Goal: Find specific page/section: Find specific page/section

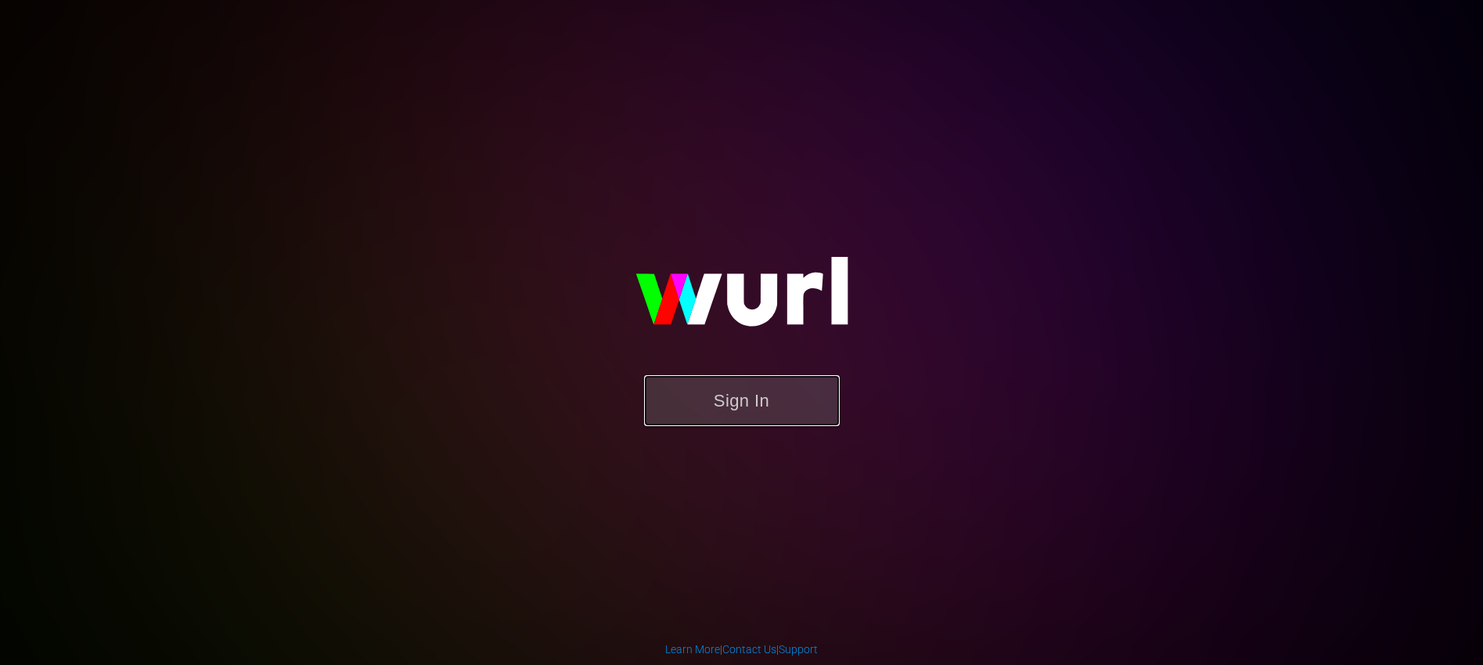
click at [788, 383] on button "Sign In" at bounding box center [742, 400] width 196 height 51
click at [738, 420] on button "Sign In" at bounding box center [742, 400] width 196 height 51
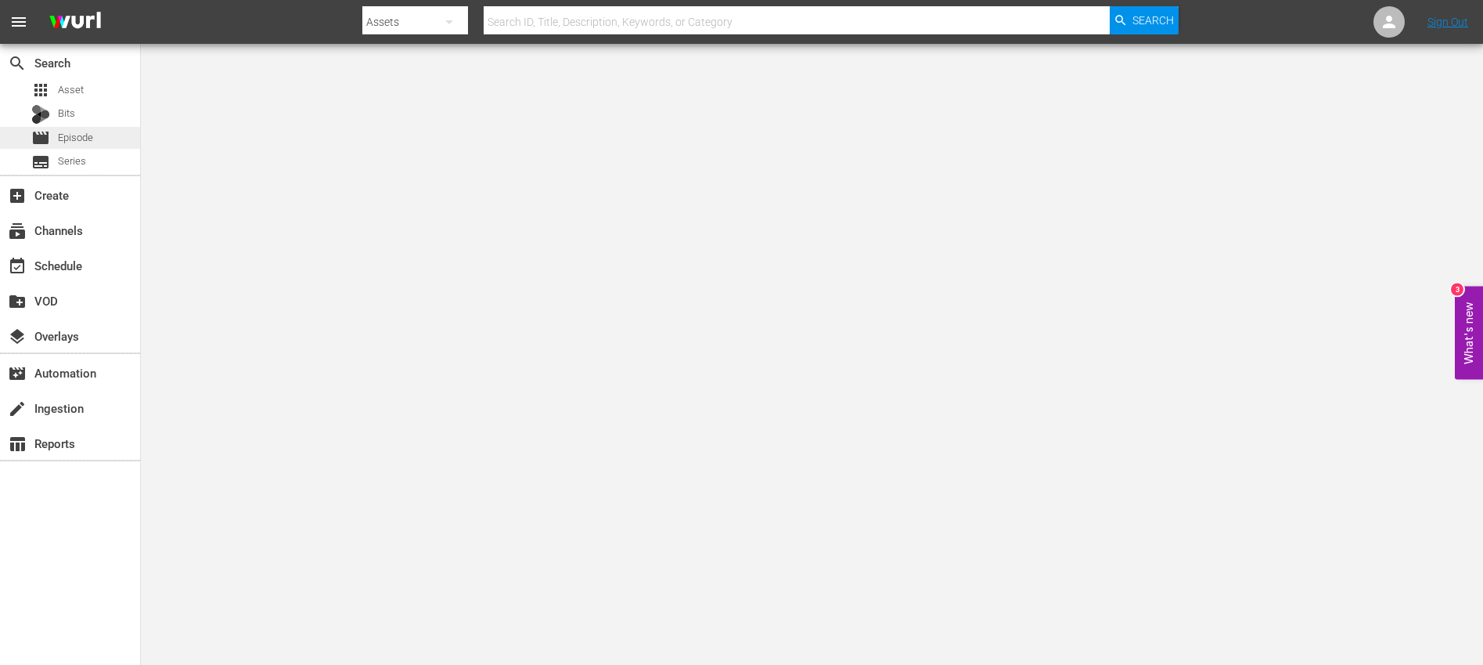
click at [87, 147] on div "movie Episode" at bounding box center [62, 138] width 62 height 22
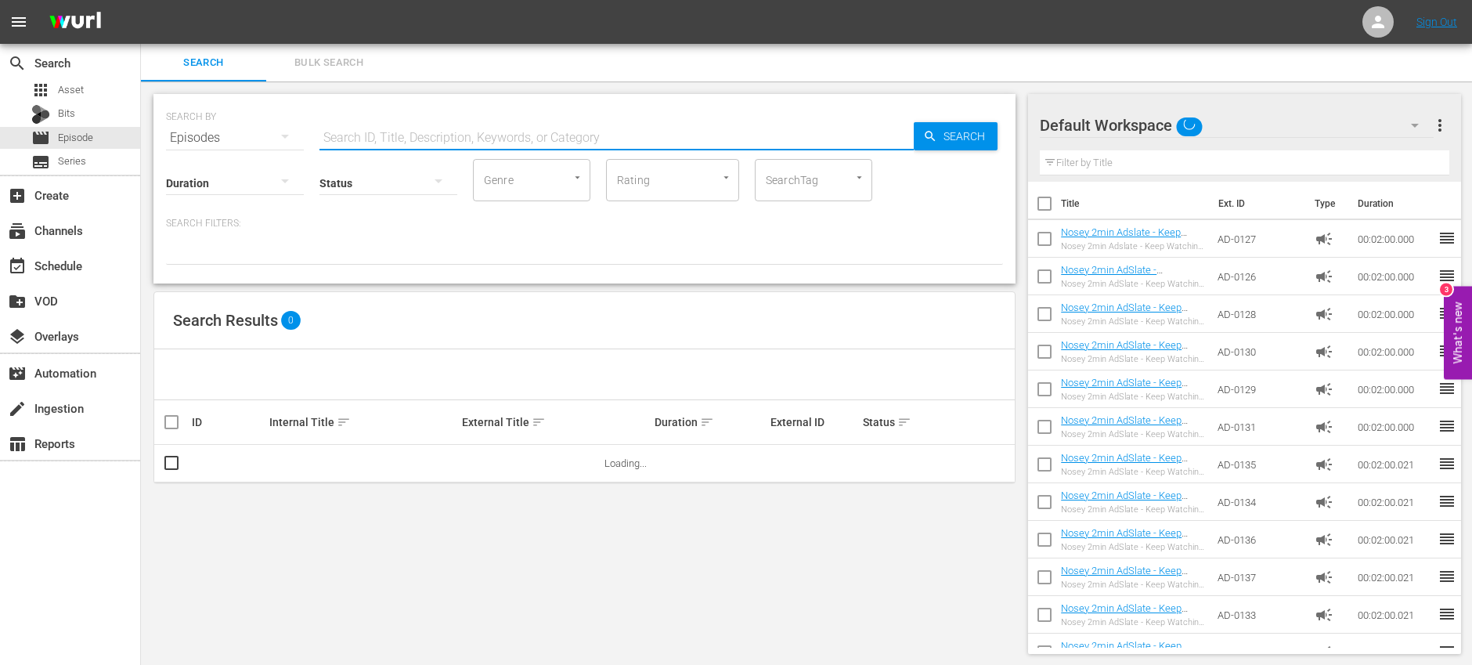
click at [463, 135] on input "text" at bounding box center [616, 138] width 594 height 38
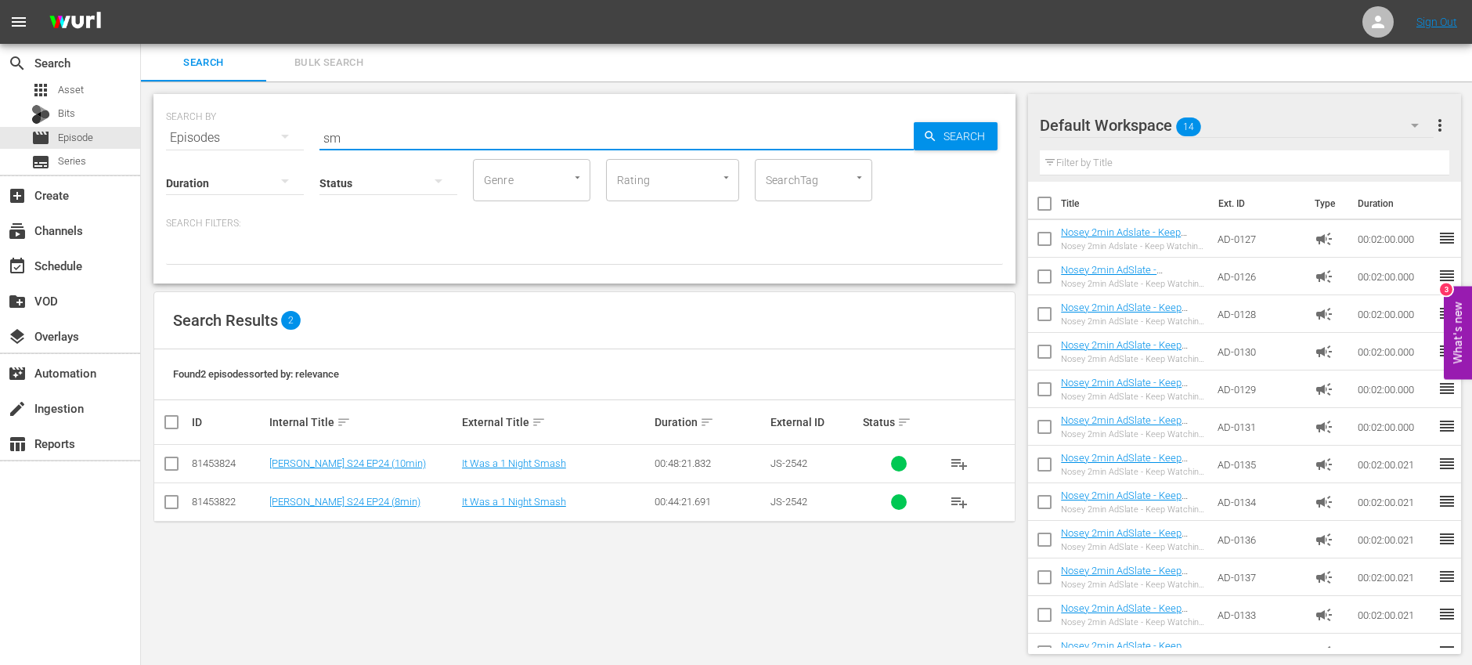
type input "s"
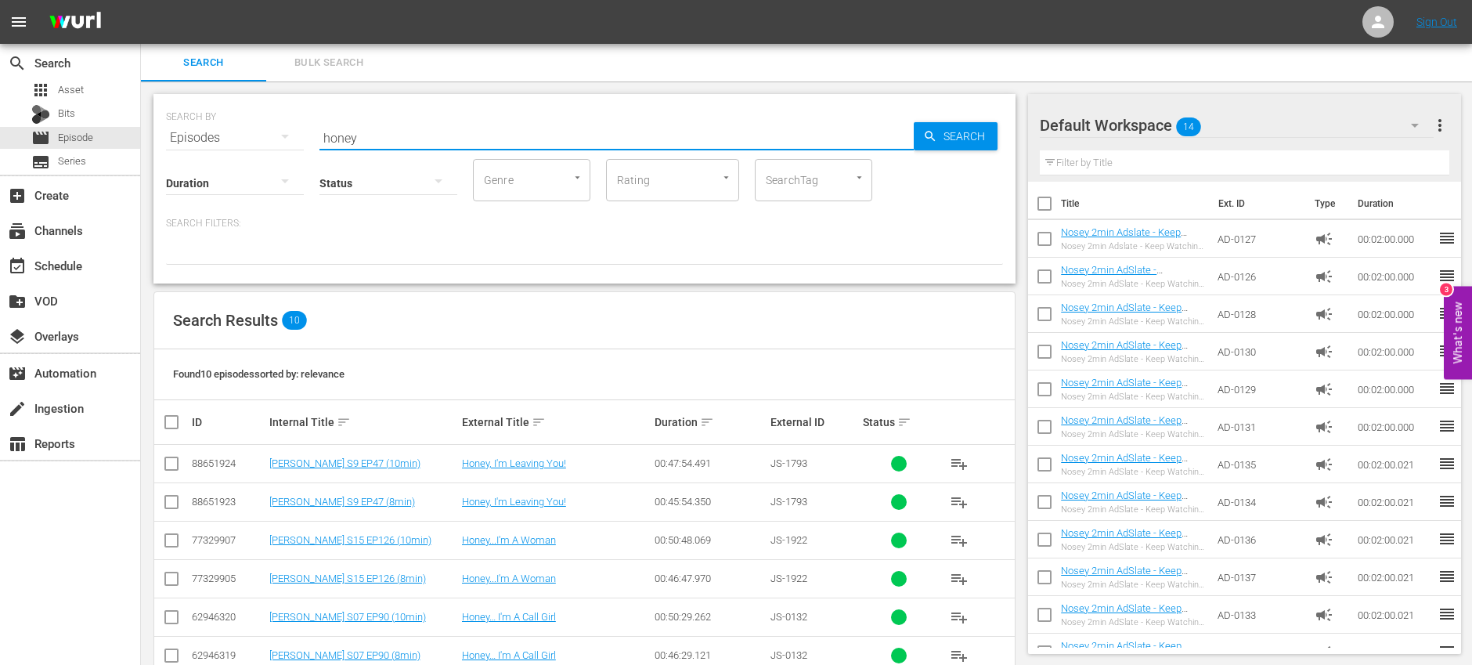
click at [400, 133] on input "honey" at bounding box center [616, 138] width 594 height 38
type input "s"
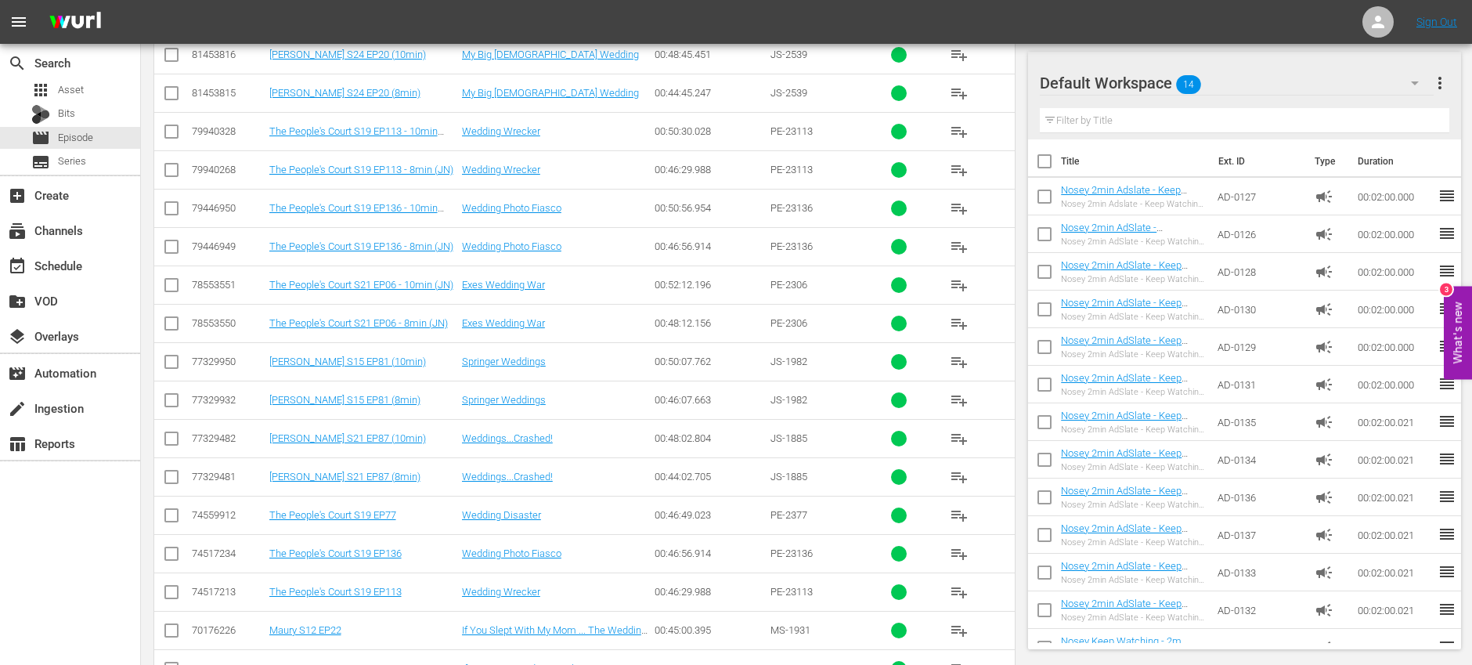
scroll to position [467, 0]
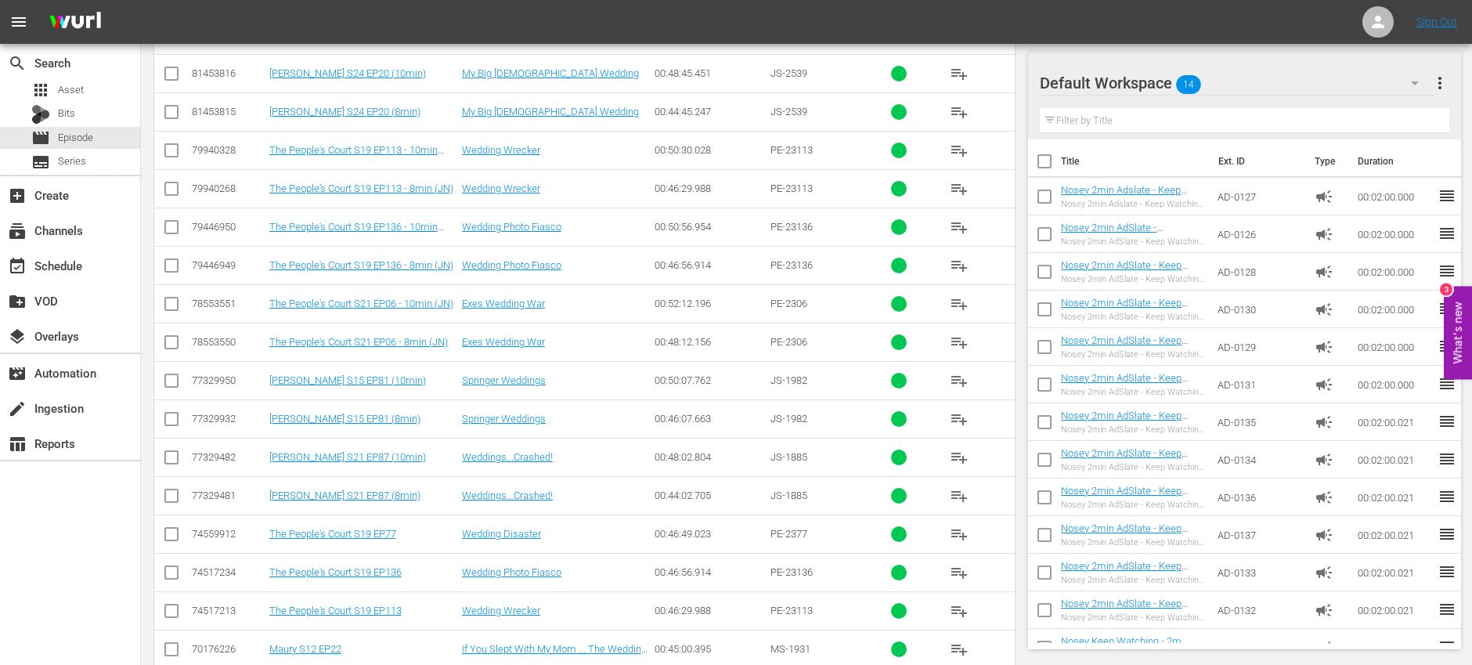
type input "weddings"
click at [481, 460] on link "Weddings...Crashed!" at bounding box center [507, 457] width 91 height 12
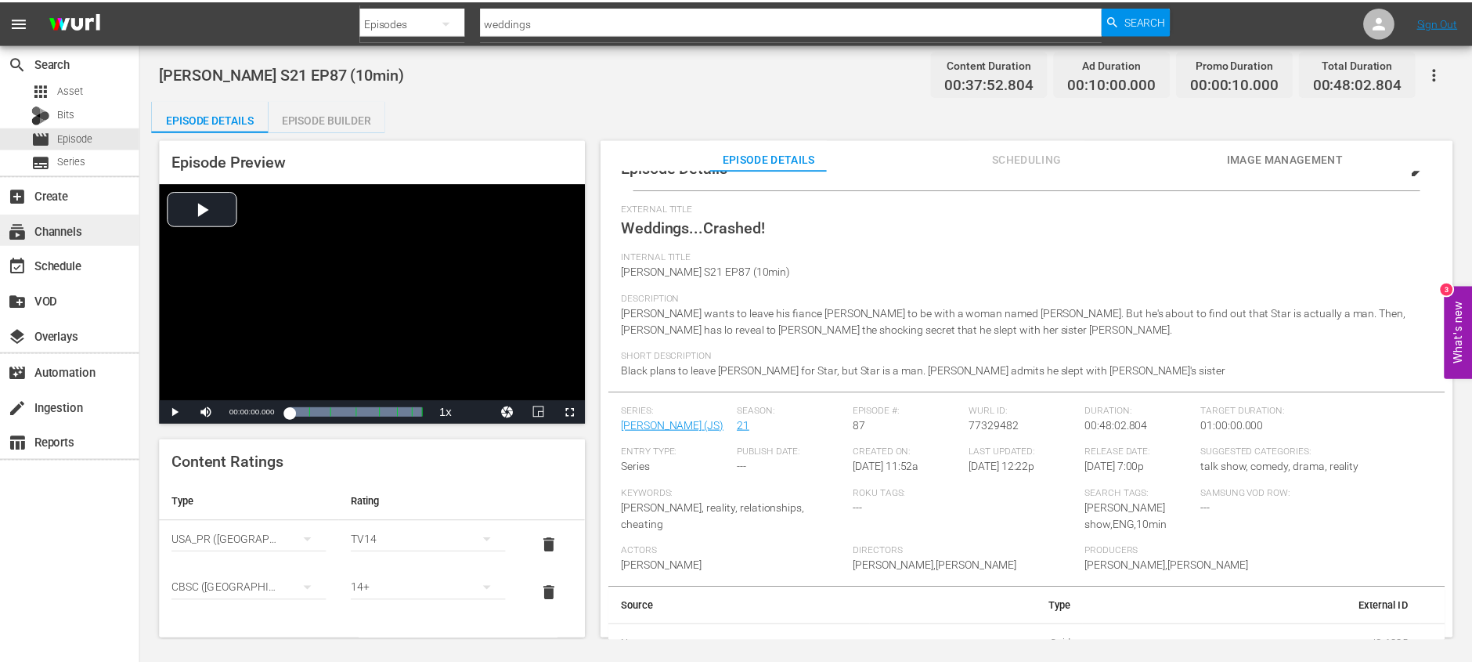
scroll to position [52, 0]
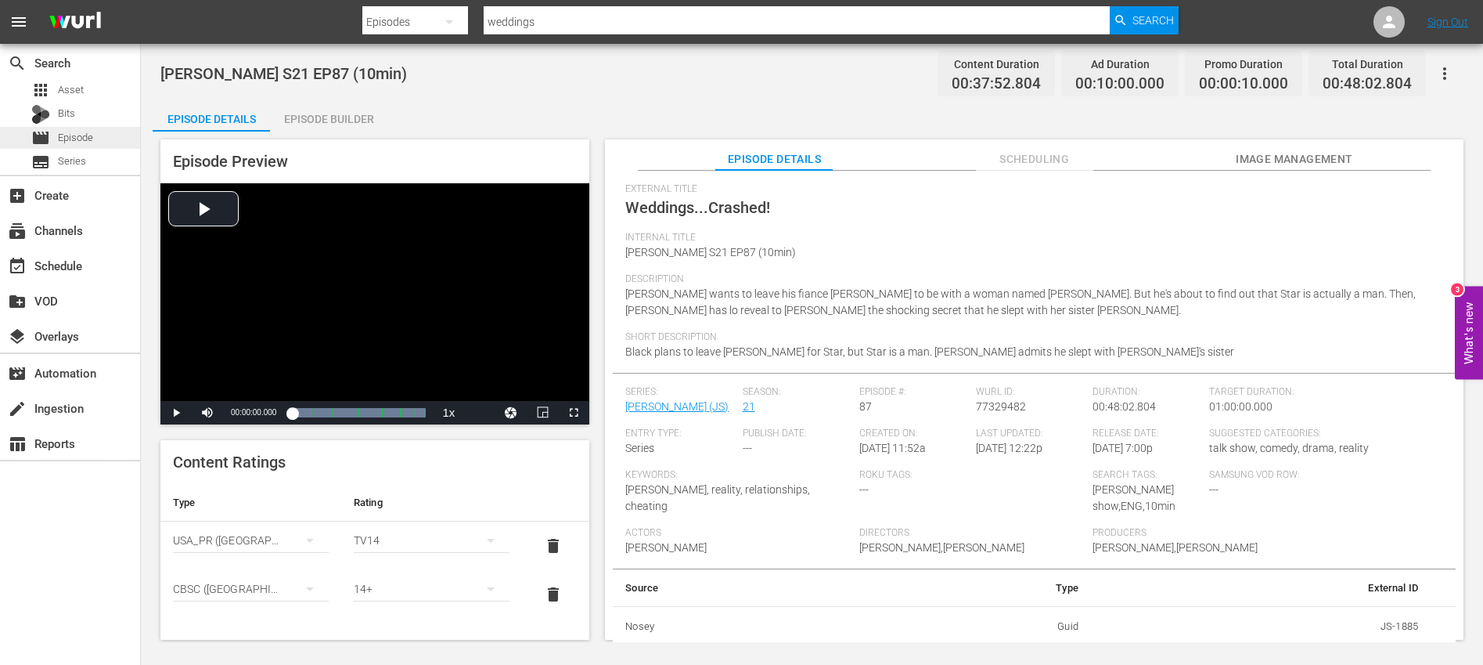
click at [102, 139] on div "movie Episode" at bounding box center [70, 138] width 140 height 22
